Goal: Navigation & Orientation: Find specific page/section

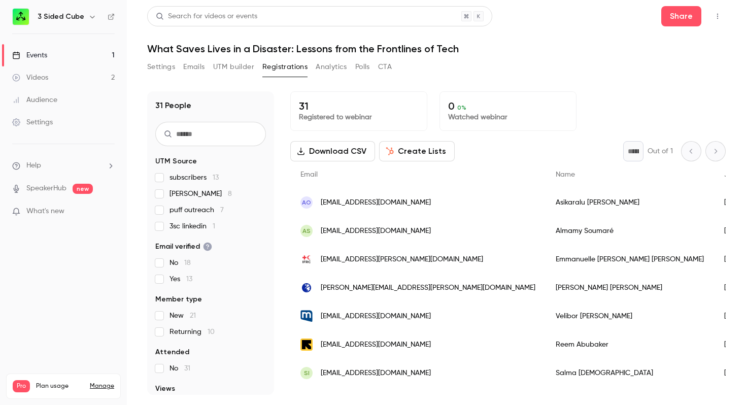
click at [44, 55] on div "Events" at bounding box center [29, 55] width 35 height 10
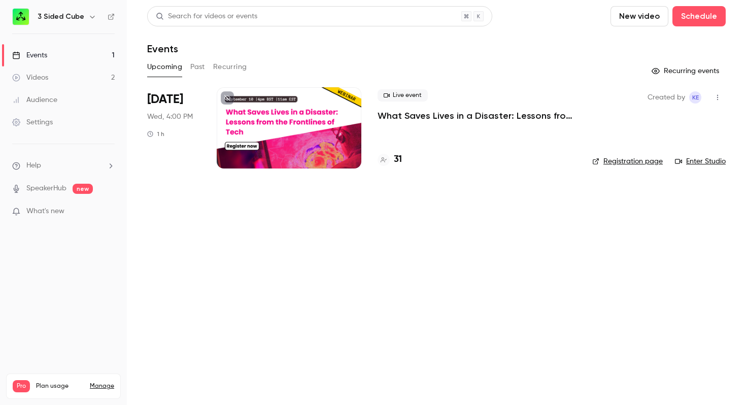
click at [417, 114] on p "What Saves Lives in a Disaster: Lessons from the Frontlines of Tech" at bounding box center [477, 116] width 199 height 12
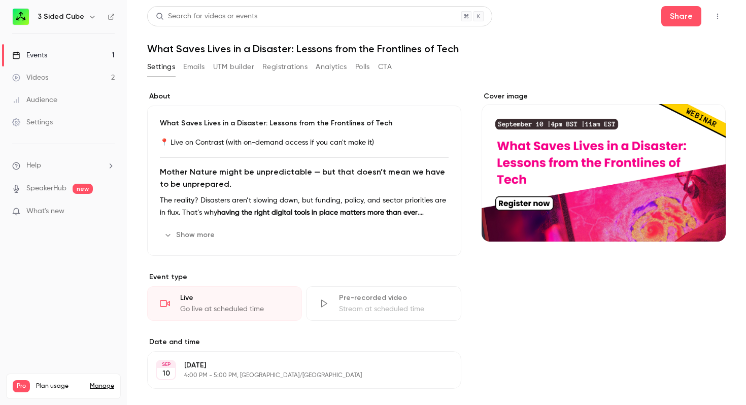
click at [42, 54] on div "Events" at bounding box center [29, 55] width 35 height 10
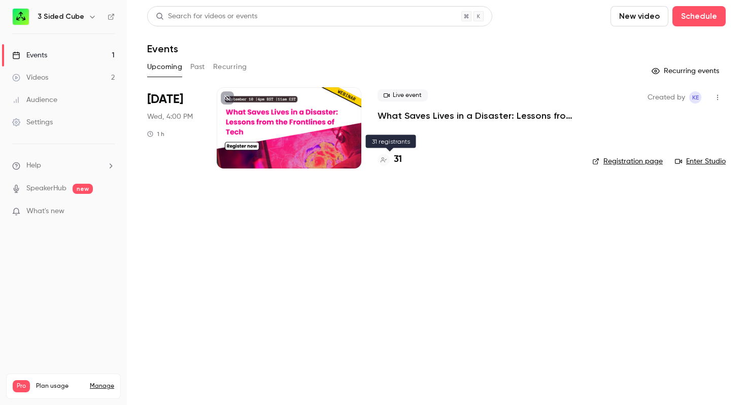
click at [399, 156] on h4 "31" at bounding box center [398, 160] width 8 height 14
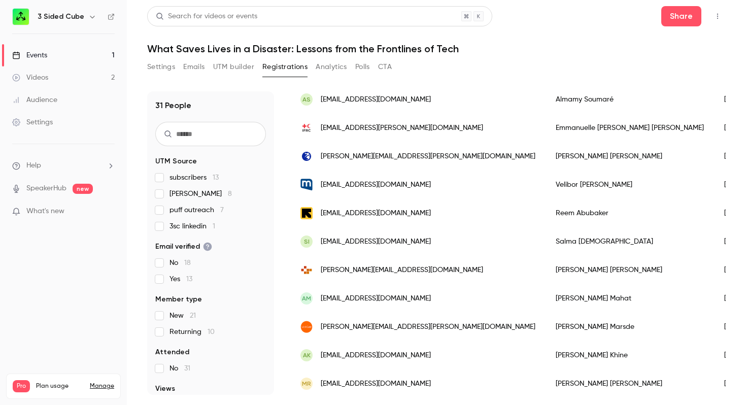
scroll to position [135, 0]
